Goal: Task Accomplishment & Management: Manage account settings

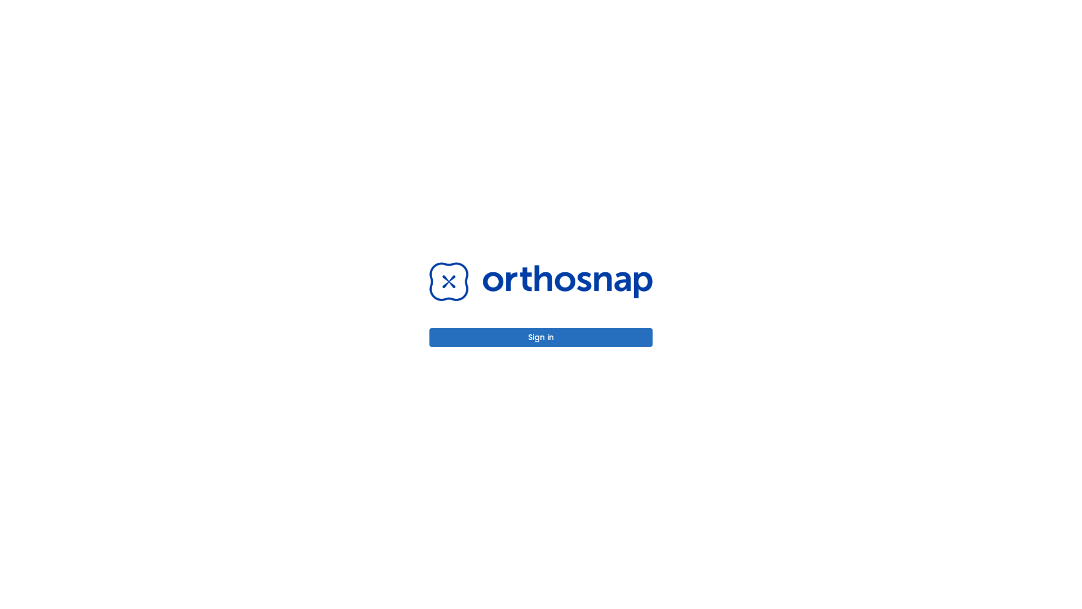
click at [541, 337] on button "Sign in" at bounding box center [540, 337] width 223 height 19
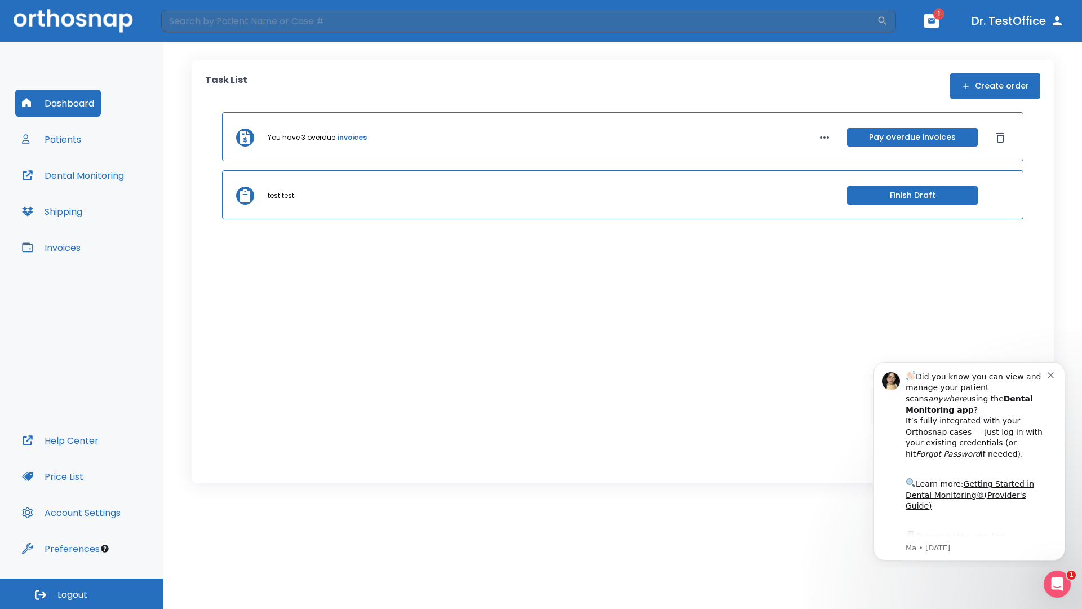
click at [82, 593] on span "Logout" at bounding box center [72, 594] width 30 height 12
